Goal: Find specific page/section: Find specific page/section

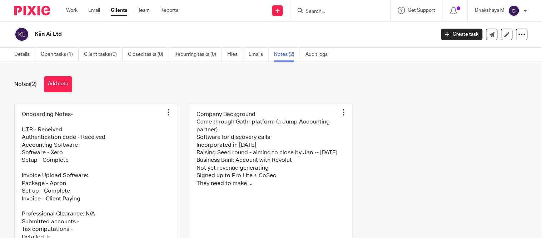
click at [318, 10] on input "Search" at bounding box center [337, 12] width 64 height 6
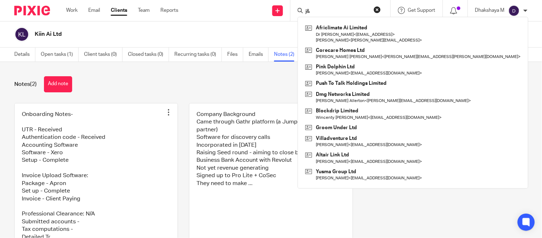
type input "j"
type input "J"
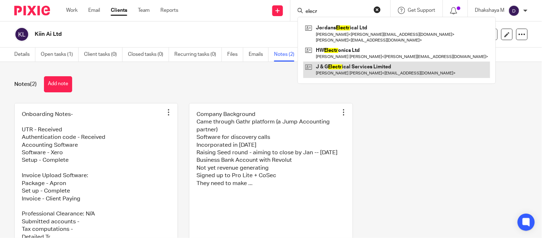
type input "elecr"
click at [331, 67] on link at bounding box center [396, 69] width 187 height 16
